Goal: Use online tool/utility: Utilize a website feature to perform a specific function

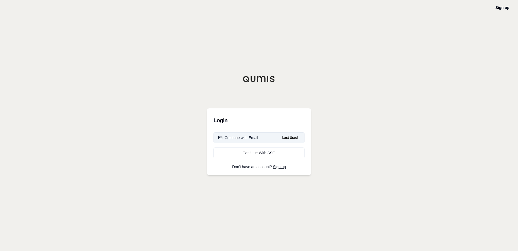
click at [251, 137] on div "Continue with Email" at bounding box center [238, 137] width 40 height 5
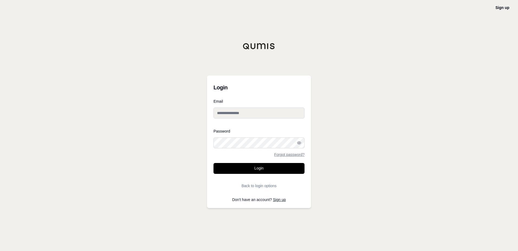
type input "**********"
click at [256, 169] on button "Login" at bounding box center [259, 168] width 91 height 11
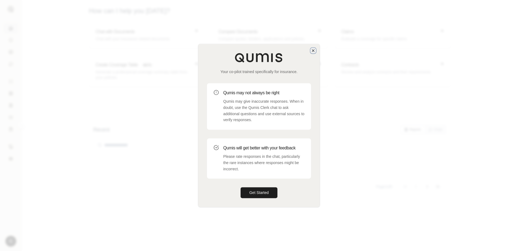
click at [313, 51] on icon "button" at bounding box center [313, 50] width 4 height 4
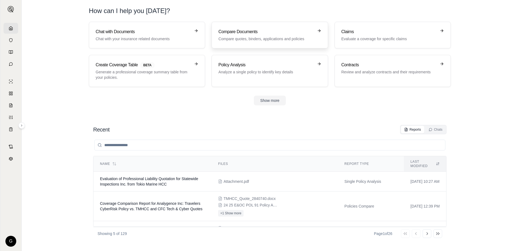
click at [261, 34] on h3 "Compare Documents" at bounding box center [266, 31] width 95 height 7
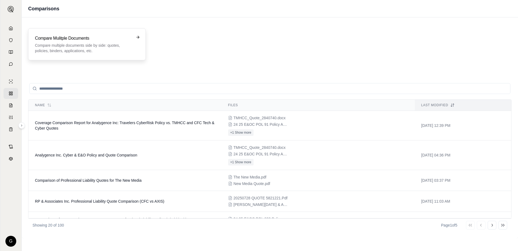
click at [95, 42] on div "Compare Mulitple Documents Compare multiple documents side by side: quotes, pol…" at bounding box center [83, 44] width 97 height 18
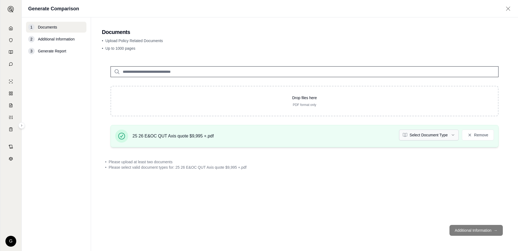
click at [454, 134] on html "G Generate Comparison 1 Documents 2 Additional Information 3 Generate Report Do…" at bounding box center [259, 125] width 518 height 251
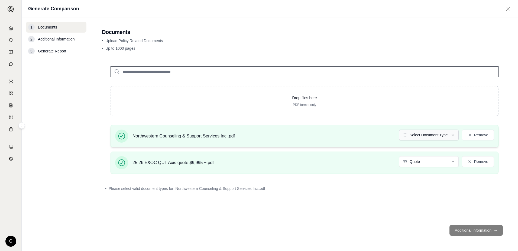
click at [454, 134] on html "G Generate Comparison 1 Documents 2 Additional Information 3 Generate Report Do…" at bounding box center [259, 125] width 518 height 251
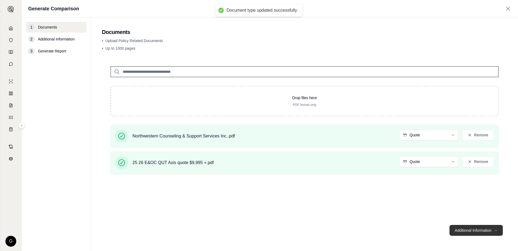
click at [478, 229] on button "Additional Information →" at bounding box center [476, 229] width 53 height 11
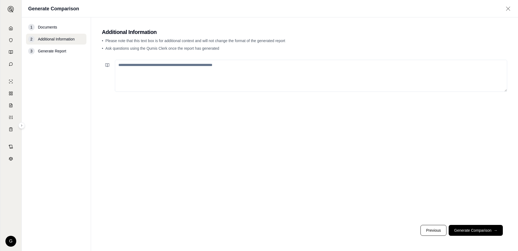
click at [140, 64] on textarea at bounding box center [311, 76] width 393 height 32
type textarea "*"
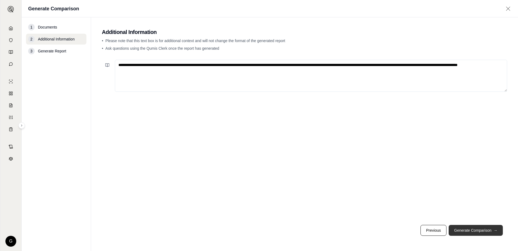
type textarea "**********"
click at [462, 228] on button "Generate Comparison →" at bounding box center [476, 229] width 54 height 11
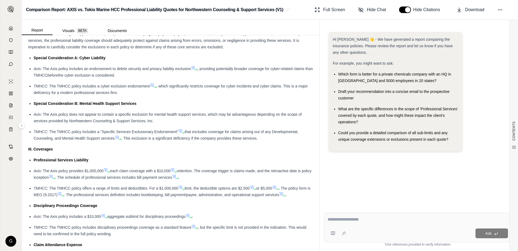
scroll to position [271, 0]
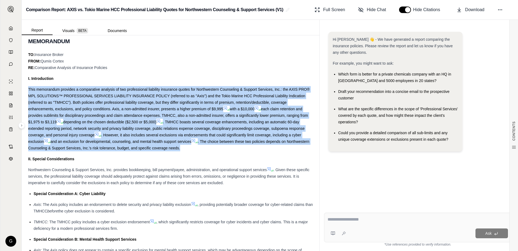
drag, startPoint x: 28, startPoint y: 88, endPoint x: 220, endPoint y: 147, distance: 200.2
click at [220, 147] on div "This memorandum provides a comparative analysis of two professional liability i…" at bounding box center [170, 118] width 285 height 65
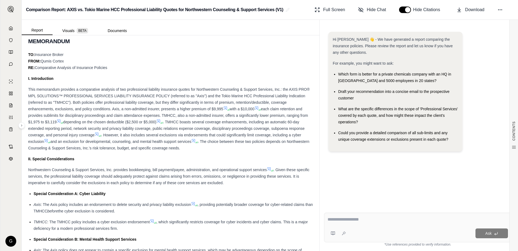
drag, startPoint x: 220, startPoint y: 147, endPoint x: 248, endPoint y: 67, distance: 84.9
click at [248, 67] on div "TO: Insurance Broker FROM: [PERSON_NAME] RE: Comparative Analysis of Insurance …" at bounding box center [170, 61] width 285 height 20
click at [406, 12] on button "button" at bounding box center [405, 10] width 12 height 7
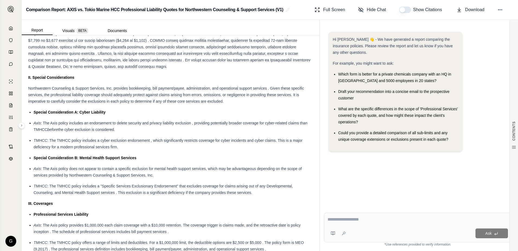
scroll to position [244, 0]
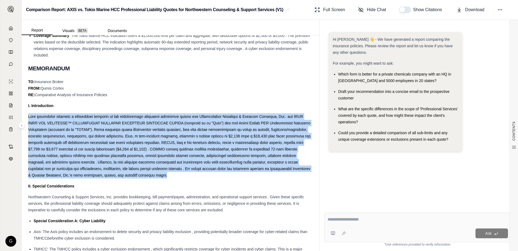
drag, startPoint x: 28, startPoint y: 116, endPoint x: 151, endPoint y: 174, distance: 135.8
click at [151, 174] on div at bounding box center [170, 145] width 285 height 65
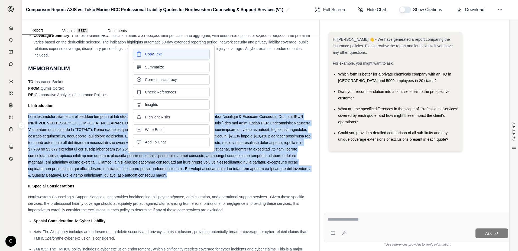
click at [156, 54] on span "Copy Text" at bounding box center [153, 53] width 17 height 5
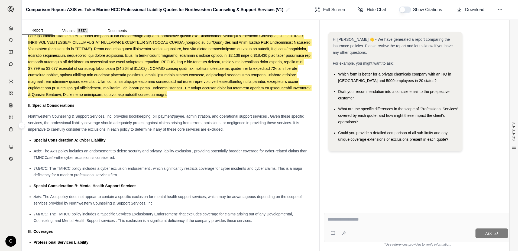
scroll to position [325, 0]
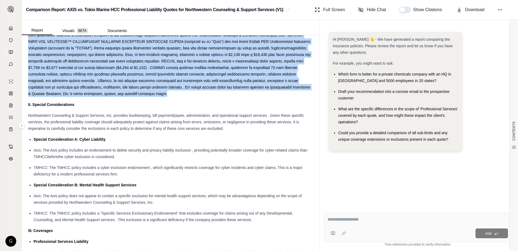
click at [329, 221] on textarea at bounding box center [418, 219] width 181 height 7
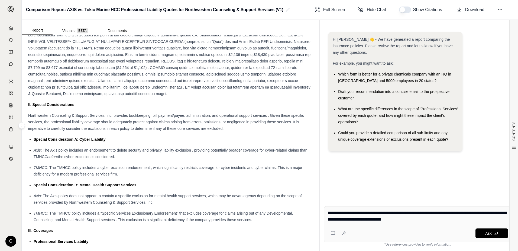
click at [444, 219] on textarea "**********" at bounding box center [418, 215] width 181 height 13
type textarea "**********"
click at [488, 232] on span "Ask" at bounding box center [489, 233] width 6 height 4
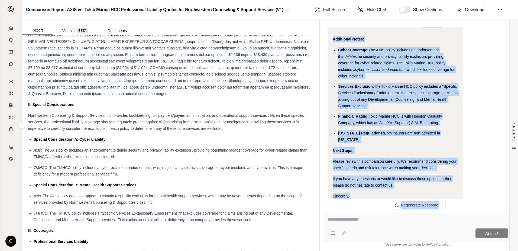
scroll to position [1050, 0]
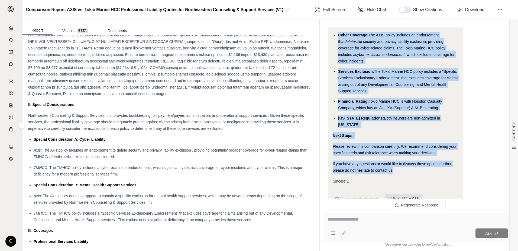
drag, startPoint x: 442, startPoint y: 96, endPoint x: 443, endPoint y: 160, distance: 63.7
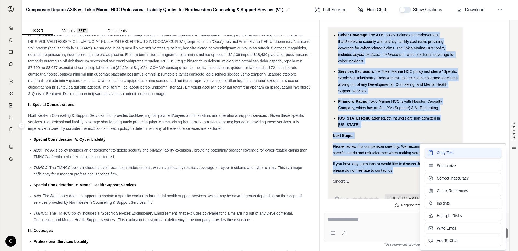
click at [439, 154] on span "Copy Text" at bounding box center [445, 152] width 17 height 5
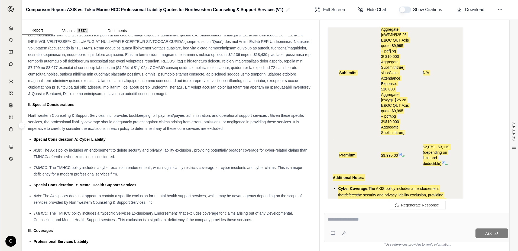
scroll to position [887, 0]
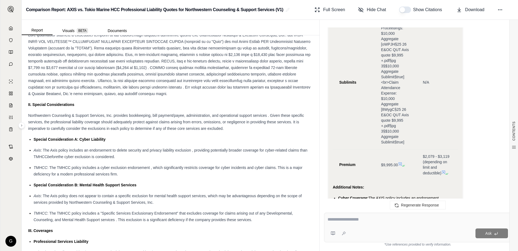
click at [334, 219] on textarea at bounding box center [418, 219] width 181 height 7
type textarea "**********"
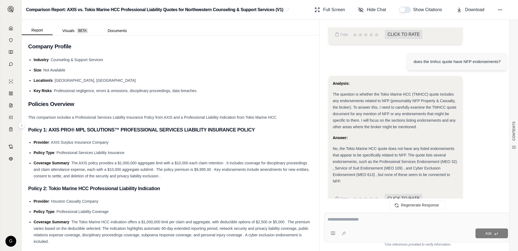
scroll to position [0, 0]
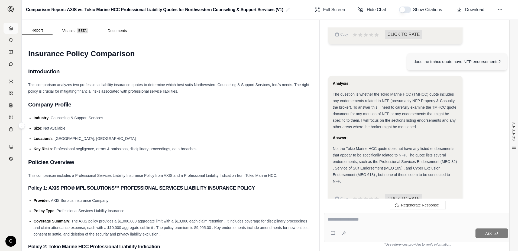
click at [9, 25] on link at bounding box center [11, 28] width 15 height 11
